Goal: Transaction & Acquisition: Purchase product/service

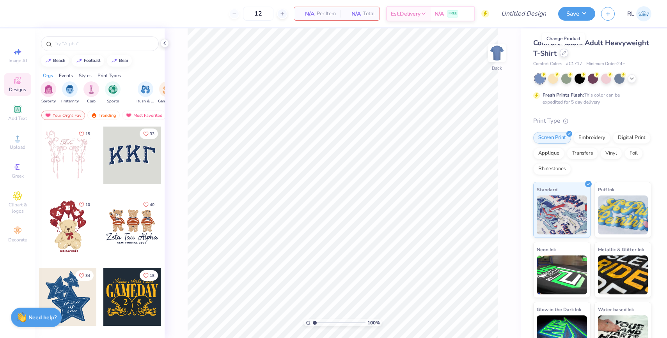
click at [563, 56] on div at bounding box center [563, 53] width 9 height 9
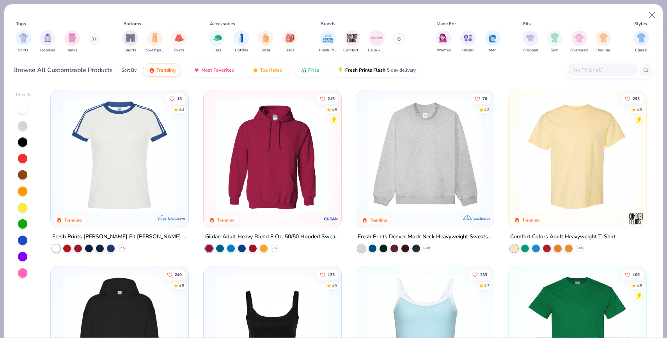
click at [583, 71] on input "text" at bounding box center [602, 69] width 60 height 9
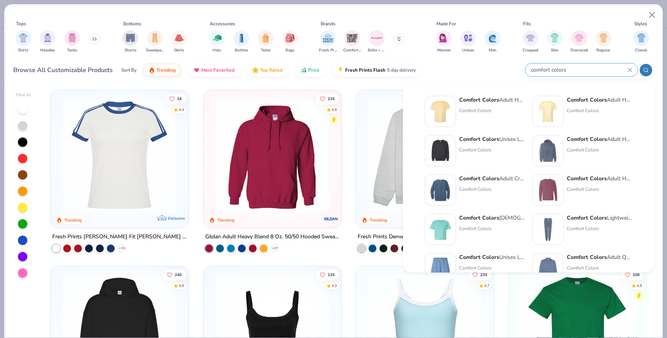
click at [643, 71] on icon at bounding box center [645, 69] width 5 height 5
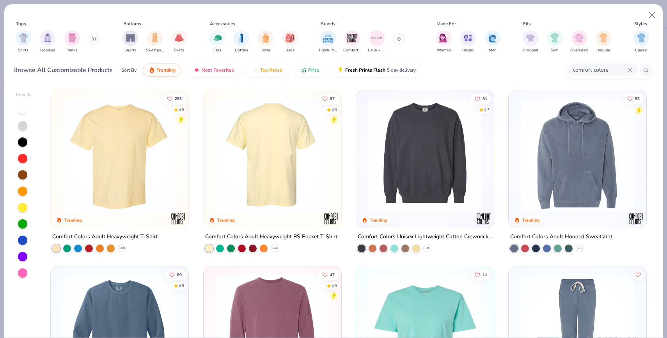
type input "comfort colors"
click at [308, 134] on img at bounding box center [272, 155] width 122 height 114
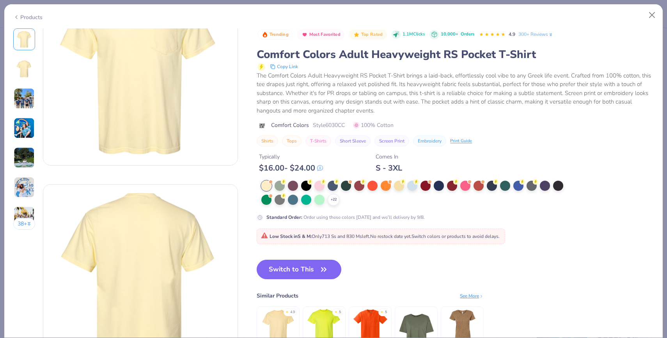
scroll to position [59, 0]
click at [320, 264] on button "Switch to This" at bounding box center [298, 269] width 85 height 19
type textarea "x"
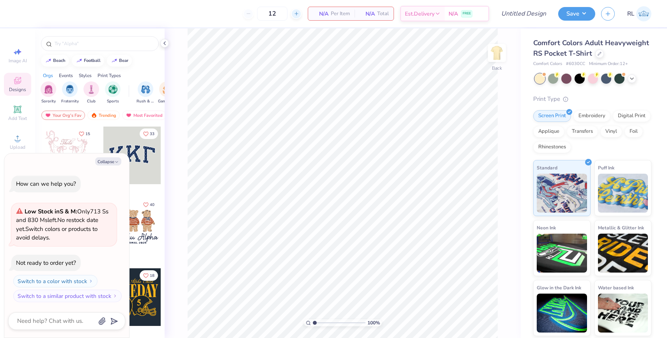
click at [296, 12] on icon at bounding box center [296, 13] width 5 height 5
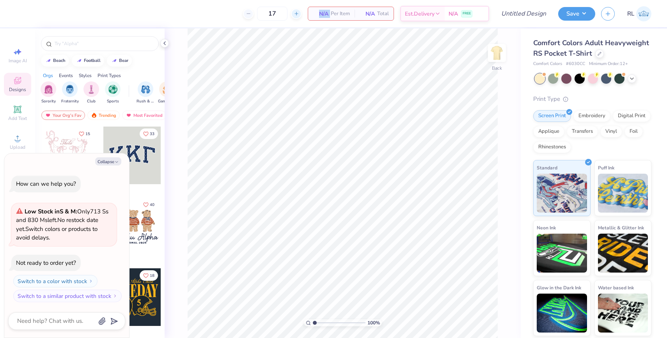
click at [296, 12] on icon at bounding box center [296, 13] width 5 height 5
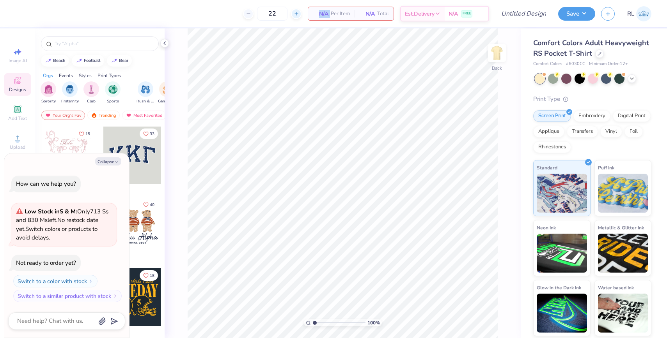
click at [296, 12] on icon at bounding box center [296, 13] width 5 height 5
click at [296, 13] on icon at bounding box center [296, 13] width 5 height 5
click at [278, 12] on input "24" at bounding box center [272, 14] width 30 height 14
type input "2"
type input "40"
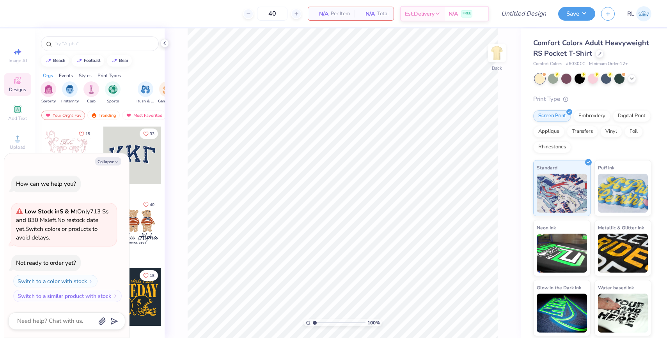
click at [632, 83] on div at bounding box center [592, 79] width 117 height 10
click at [632, 81] on div at bounding box center [631, 78] width 9 height 9
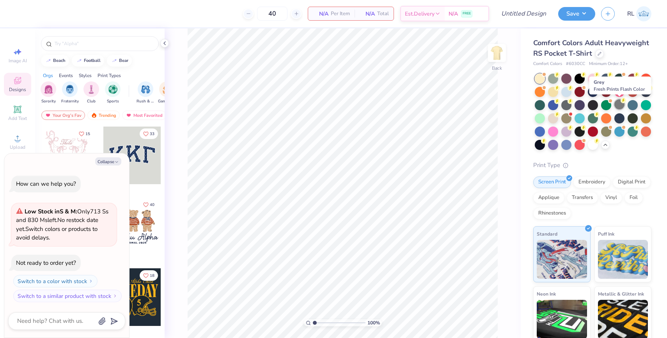
click at [619, 104] on div at bounding box center [619, 104] width 10 height 10
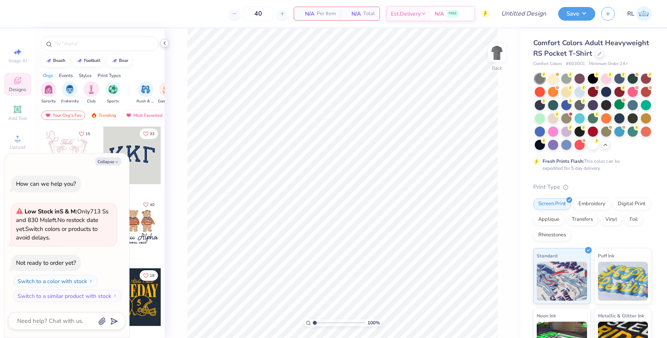
click at [166, 46] on icon at bounding box center [164, 43] width 6 height 6
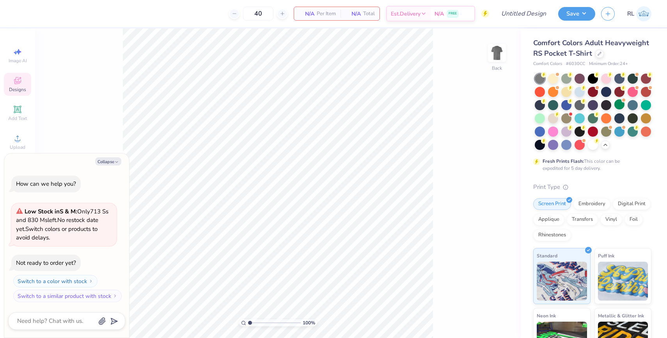
click at [20, 87] on span "Designs" at bounding box center [17, 90] width 17 height 6
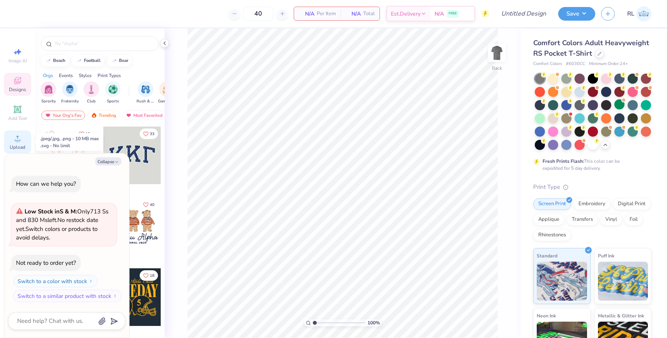
click at [16, 143] on div "Upload" at bounding box center [17, 142] width 27 height 23
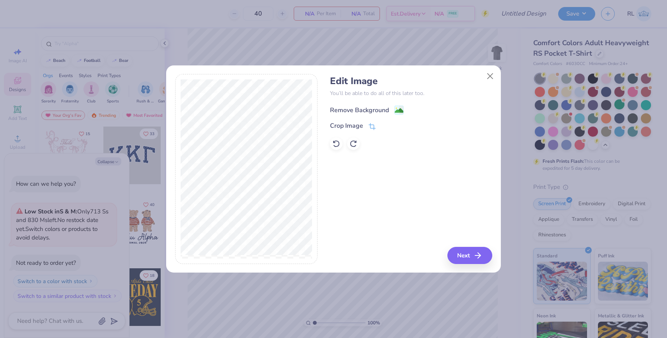
click at [400, 113] on image at bounding box center [398, 110] width 9 height 9
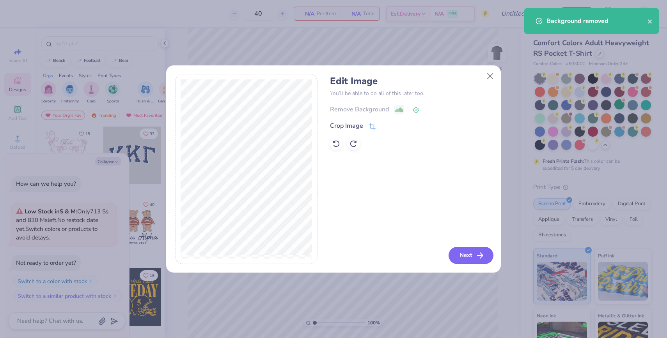
click at [459, 260] on button "Next" at bounding box center [470, 255] width 45 height 17
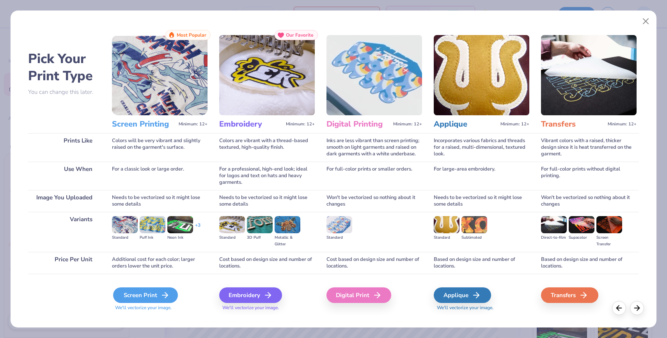
click at [134, 297] on div "Screen Print" at bounding box center [145, 296] width 65 height 16
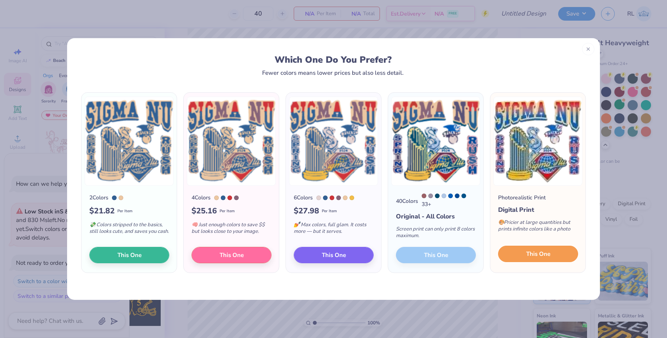
click at [541, 256] on span "This One" at bounding box center [538, 254] width 24 height 9
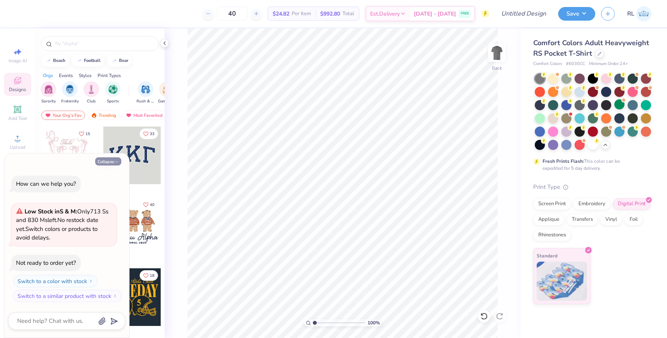
click at [105, 164] on button "Collapse" at bounding box center [108, 161] width 26 height 8
type textarea "x"
